Goal: Consume media (video, audio): Consume media (video, audio)

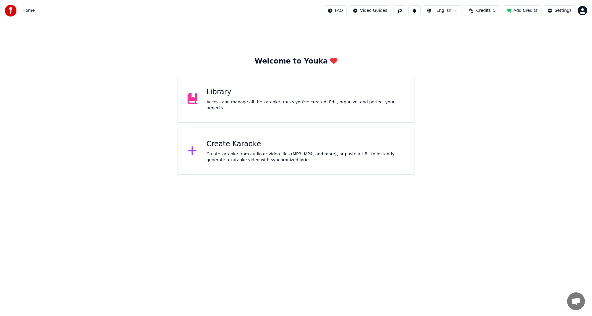
click at [232, 108] on div "Access and manage all the karaoke tracks you’ve created. Edit, organize, and pe…" at bounding box center [305, 105] width 198 height 12
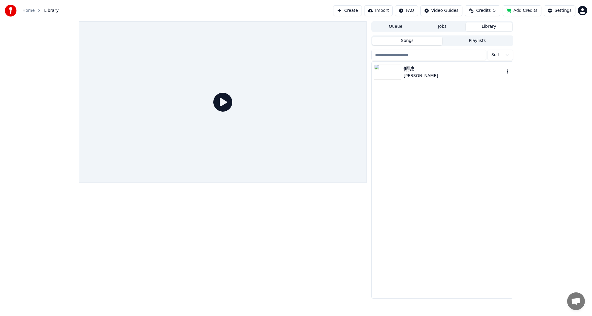
click at [399, 75] on img at bounding box center [387, 71] width 27 height 15
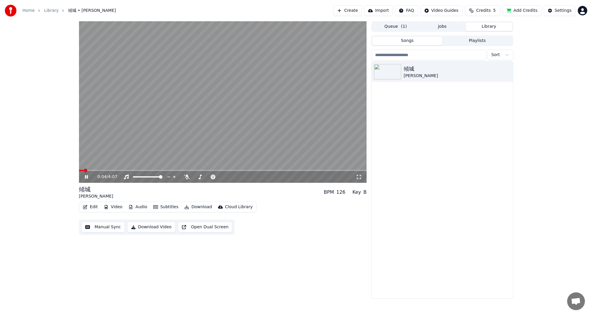
click at [85, 179] on icon at bounding box center [86, 177] width 3 height 4
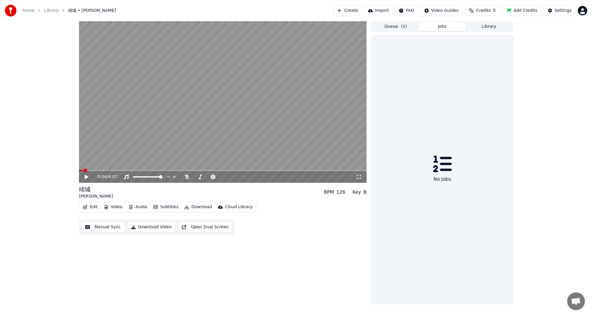
click at [439, 26] on button "Jobs" at bounding box center [442, 26] width 47 height 9
click at [485, 26] on button "Library" at bounding box center [488, 26] width 47 height 9
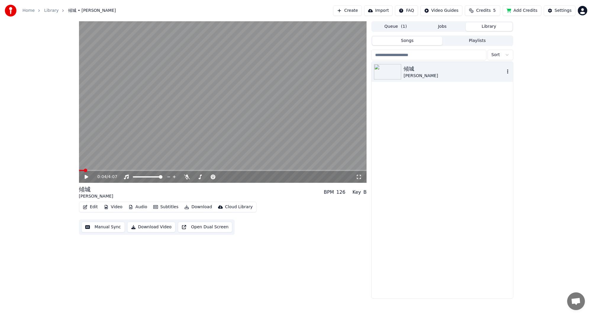
click at [430, 74] on div "[PERSON_NAME]" at bounding box center [453, 76] width 101 height 6
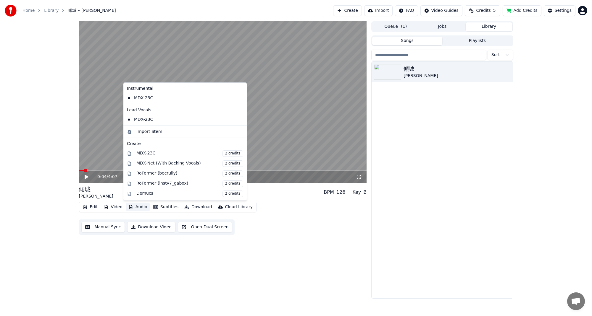
click at [135, 207] on button "Audio" at bounding box center [138, 207] width 24 height 8
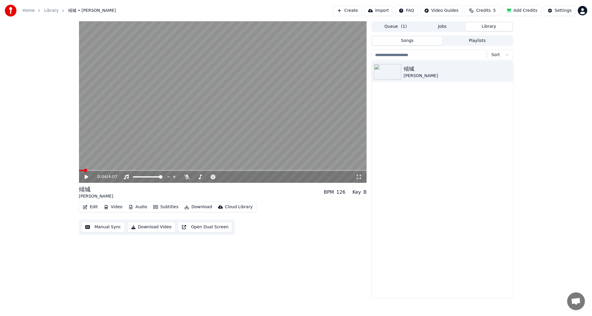
click at [491, 146] on div "傾城 [PERSON_NAME]" at bounding box center [441, 180] width 141 height 237
click at [137, 208] on button "Audio" at bounding box center [138, 207] width 24 height 8
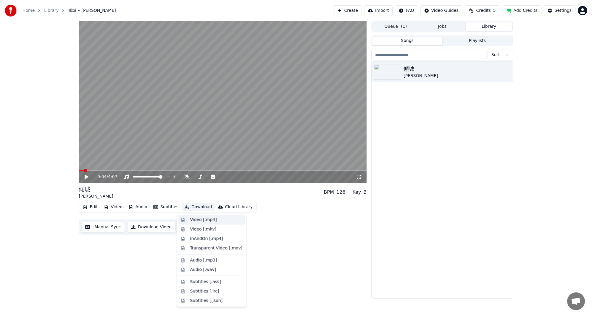
click at [200, 217] on div "Video [.mp4]" at bounding box center [203, 220] width 27 height 6
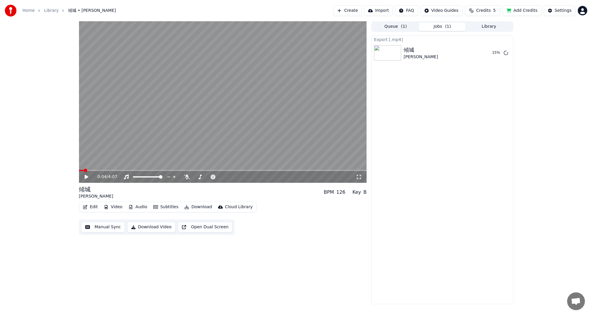
drag, startPoint x: 148, startPoint y: 230, endPoint x: 145, endPoint y: 244, distance: 14.4
click at [145, 244] on div "0:04 / 4:07 傾城 [PERSON_NAME] BPM 126 Key B Edit Video Audio Subtitles Download …" at bounding box center [223, 162] width 288 height 283
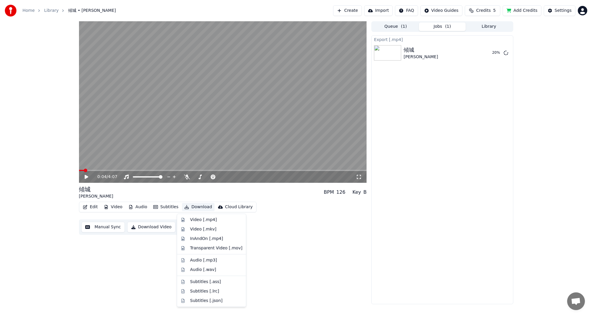
click at [210, 240] on body "Home Library 傾城 • [PERSON_NAME]Create Import FAQ Video Guides Credits 5 Add Cre…" at bounding box center [296, 158] width 592 height 316
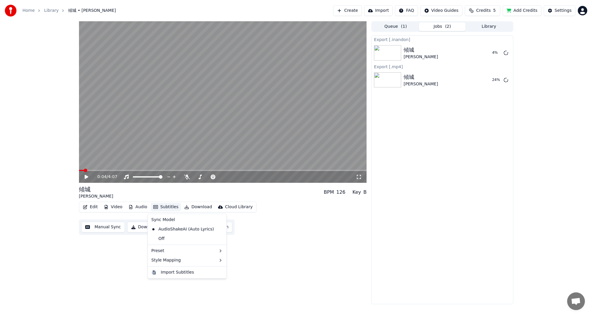
click at [241, 224] on div "Edit Video Audio Subtitles Download Cloud Library Manual Sync Download Video Op…" at bounding box center [223, 218] width 288 height 33
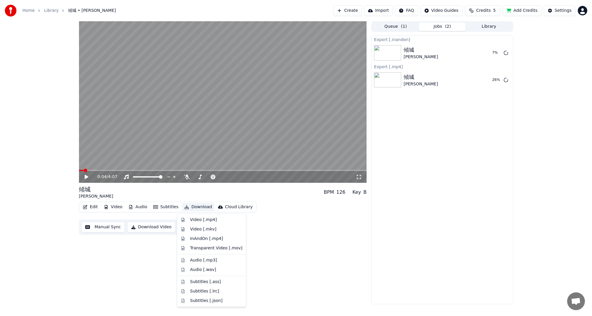
click at [205, 257] on body "Home Library 傾城 • [PERSON_NAME]Create Import FAQ Video Guides Credits 5 Add Cre…" at bounding box center [296, 158] width 592 height 316
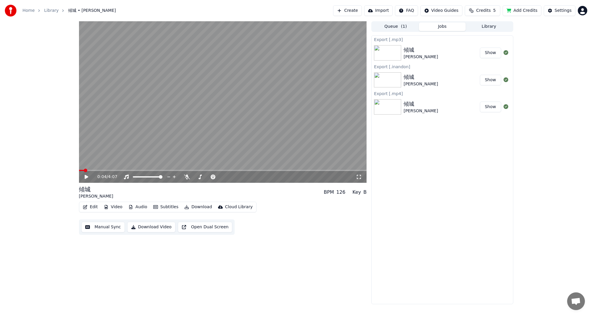
click at [438, 29] on button "Jobs" at bounding box center [442, 26] width 47 height 9
click at [410, 50] on div "傾城" at bounding box center [420, 50] width 34 height 8
click at [487, 55] on button "Show" at bounding box center [490, 53] width 21 height 11
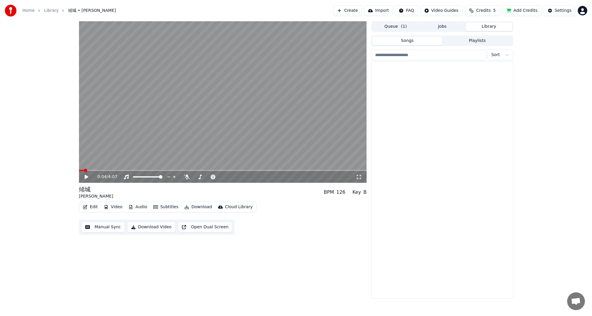
click at [498, 24] on button "Library" at bounding box center [488, 26] width 47 height 9
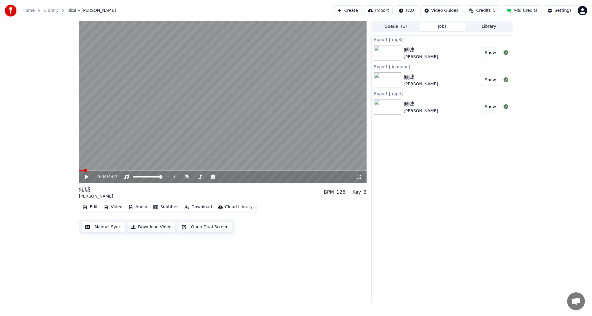
click at [453, 27] on button "Jobs" at bounding box center [442, 26] width 47 height 9
